Goal: Use online tool/utility: Utilize a website feature to perform a specific function

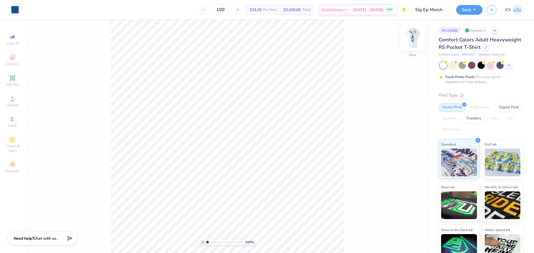
click at [415, 38] on img at bounding box center [413, 38] width 22 height 22
type input "1.78"
click at [210, 242] on input "range" at bounding box center [225, 242] width 38 height 5
type input "8.37"
click at [404, 237] on icon at bounding box center [404, 238] width 6 height 6
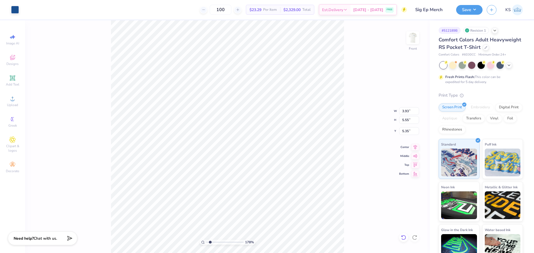
type input "3.00"
click at [404, 237] on icon at bounding box center [404, 238] width 6 height 6
click at [404, 237] on div "178 % Front" at bounding box center [227, 136] width 405 height 233
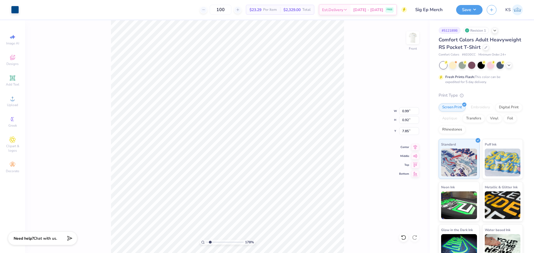
type input "2.06"
